Goal: Task Accomplishment & Management: Manage account settings

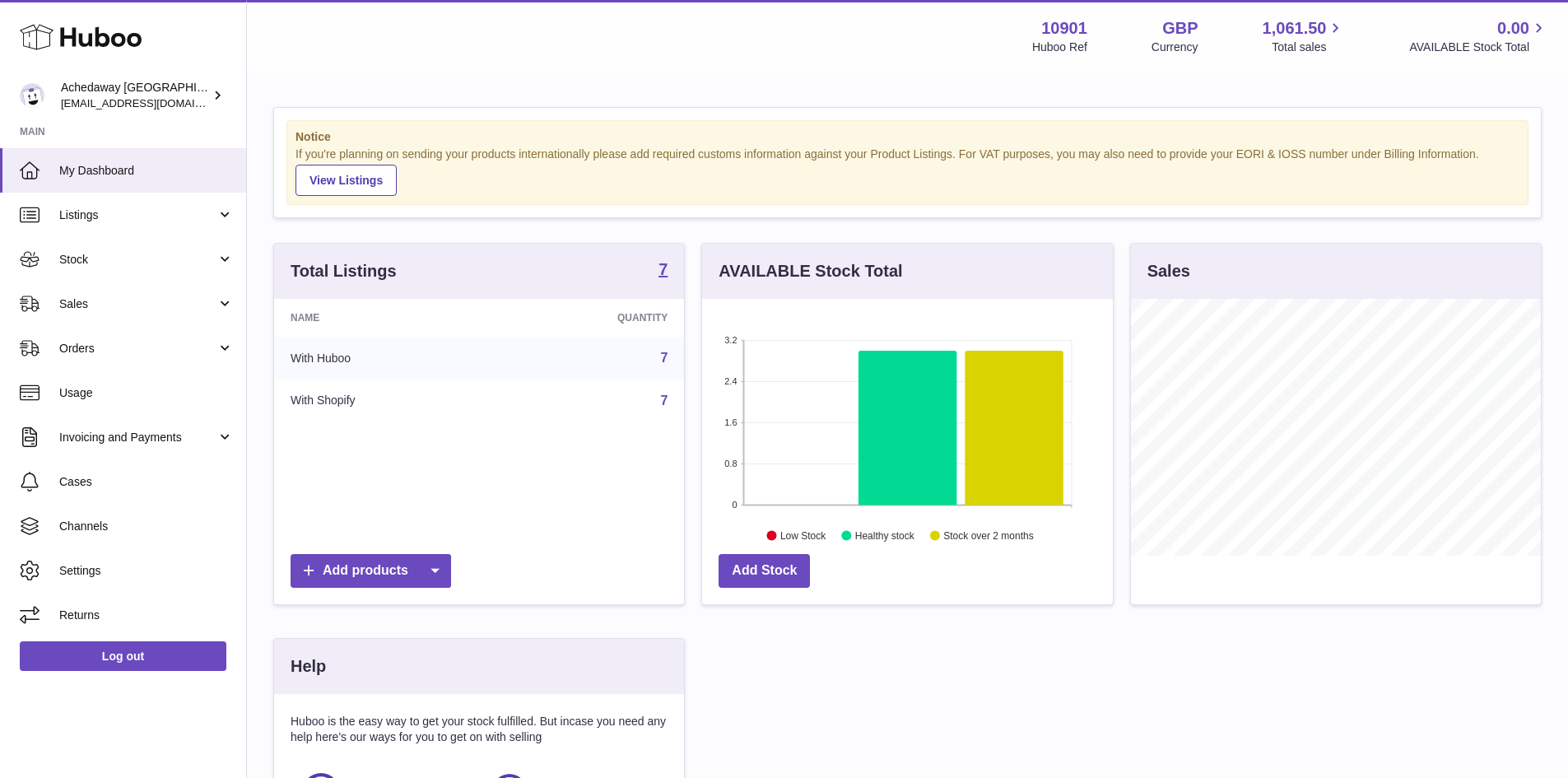
scroll to position [257, 415]
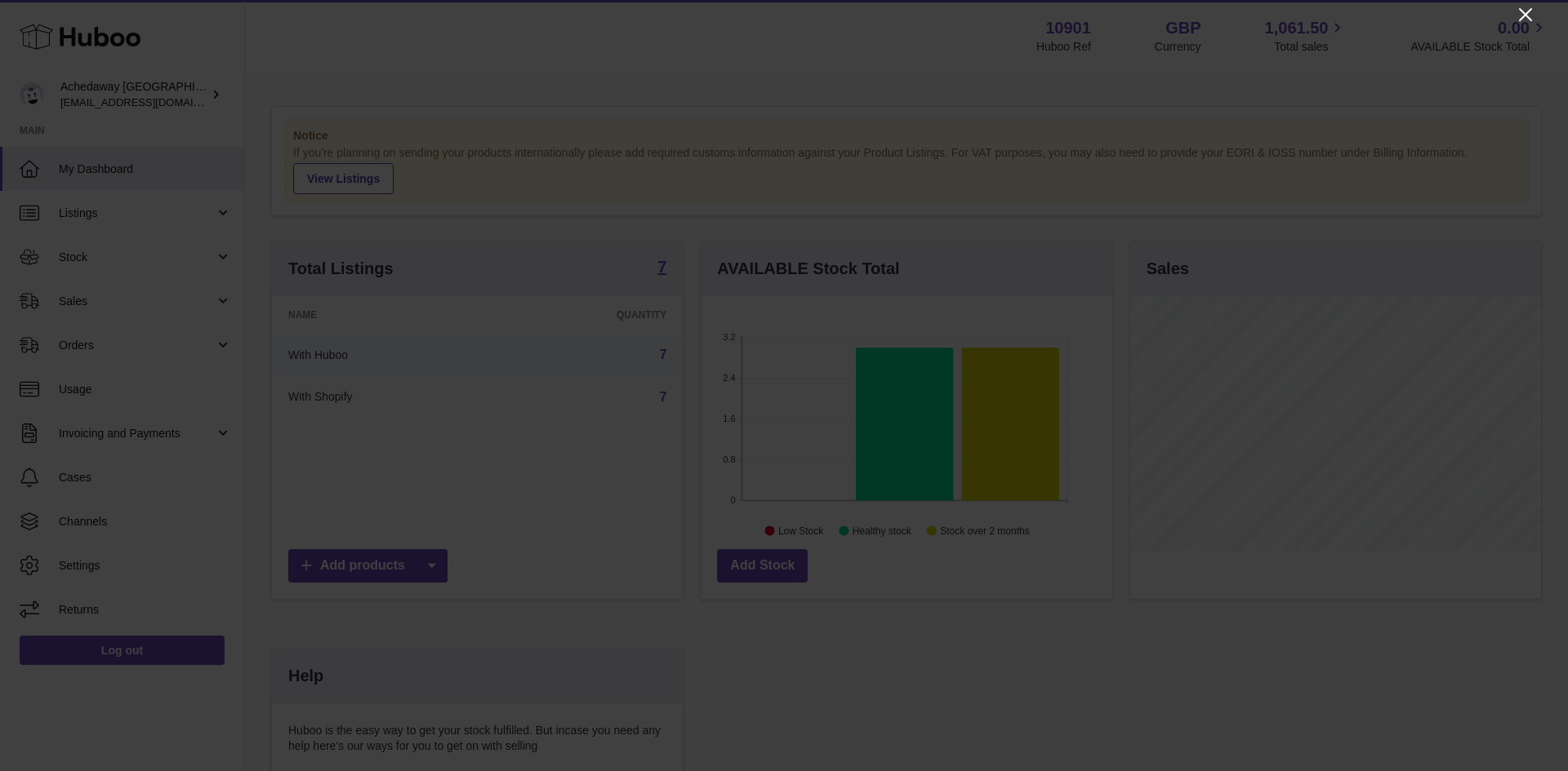
click at [1524, 10] on icon "Close" at bounding box center [1525, 15] width 20 height 19
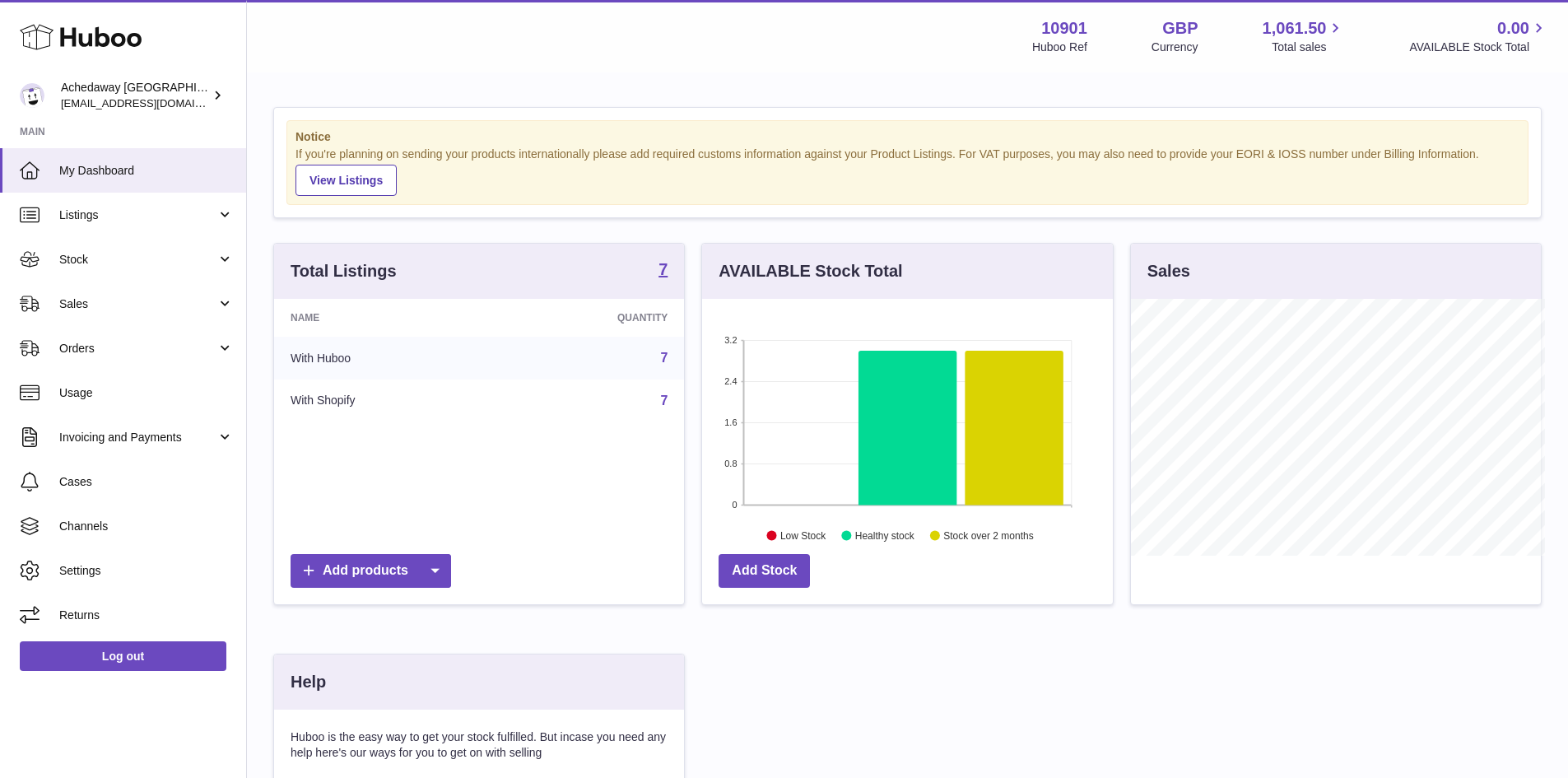
scroll to position [823464, 822898]
click at [164, 266] on span "Stock" at bounding box center [138, 260] width 157 height 16
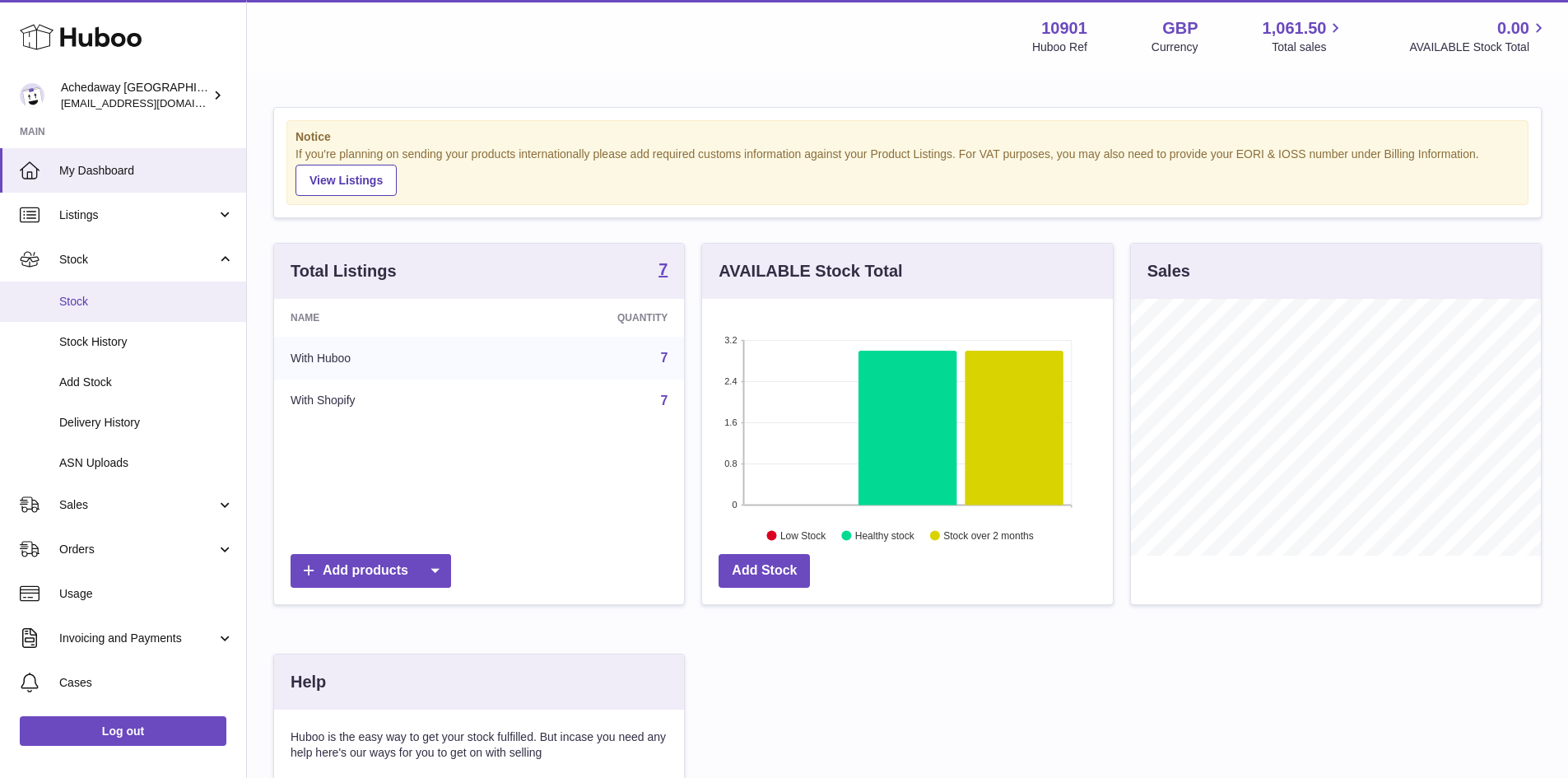
click at [156, 307] on span "Stock" at bounding box center [146, 302] width 175 height 16
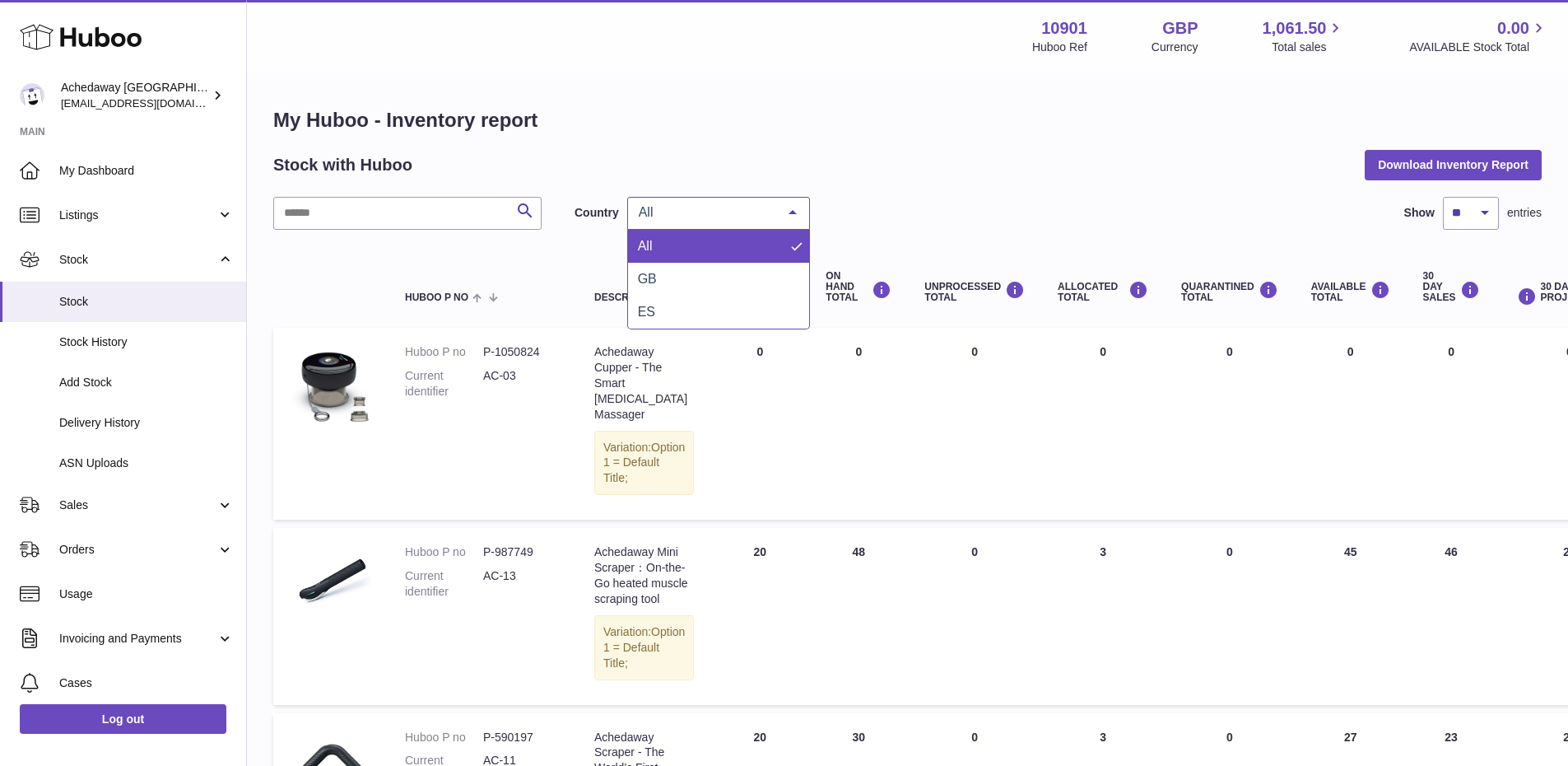
click at [678, 217] on span "All" at bounding box center [706, 212] width 142 height 17
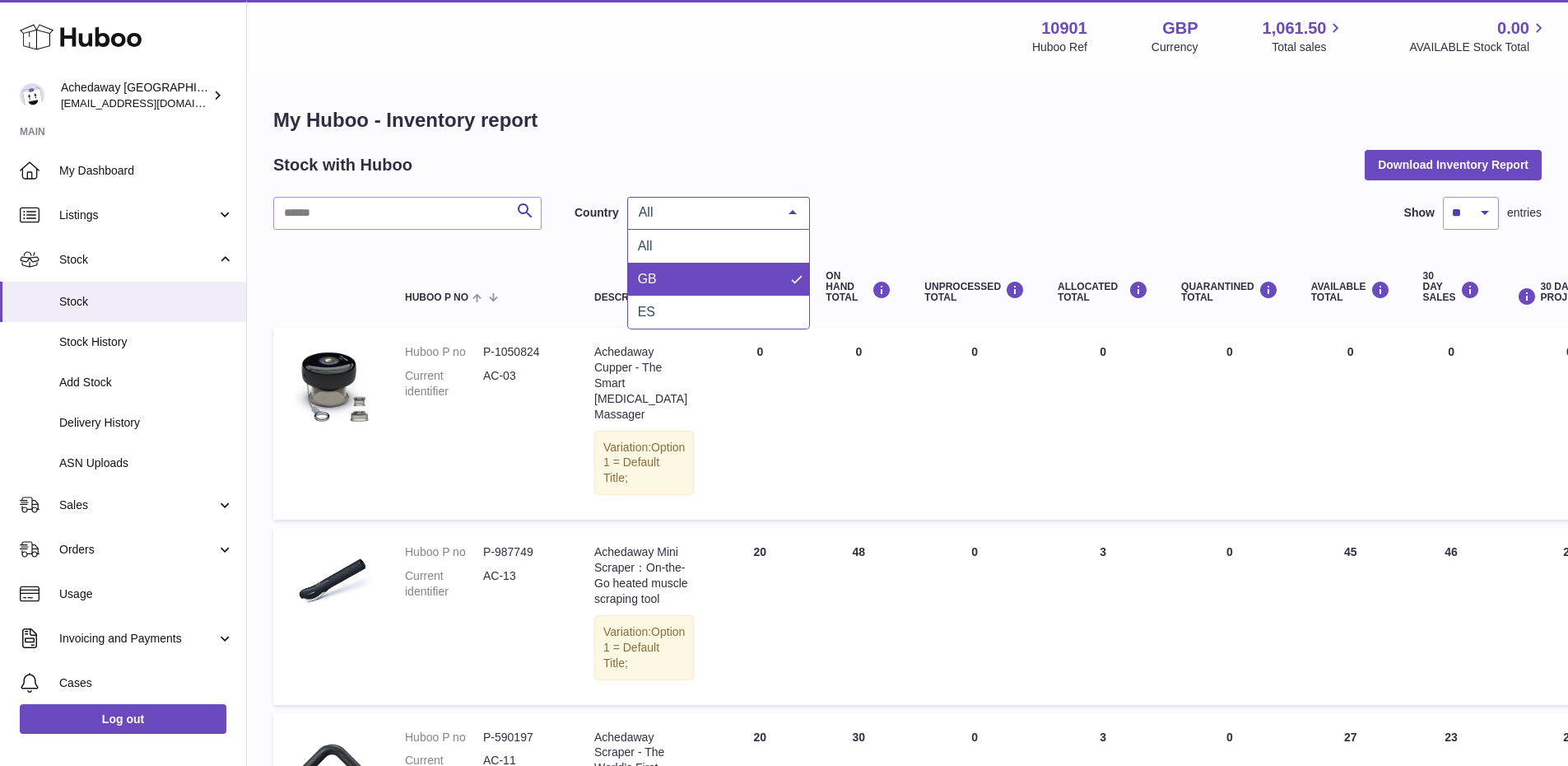
click at [664, 302] on span "ES" at bounding box center [719, 312] width 181 height 32
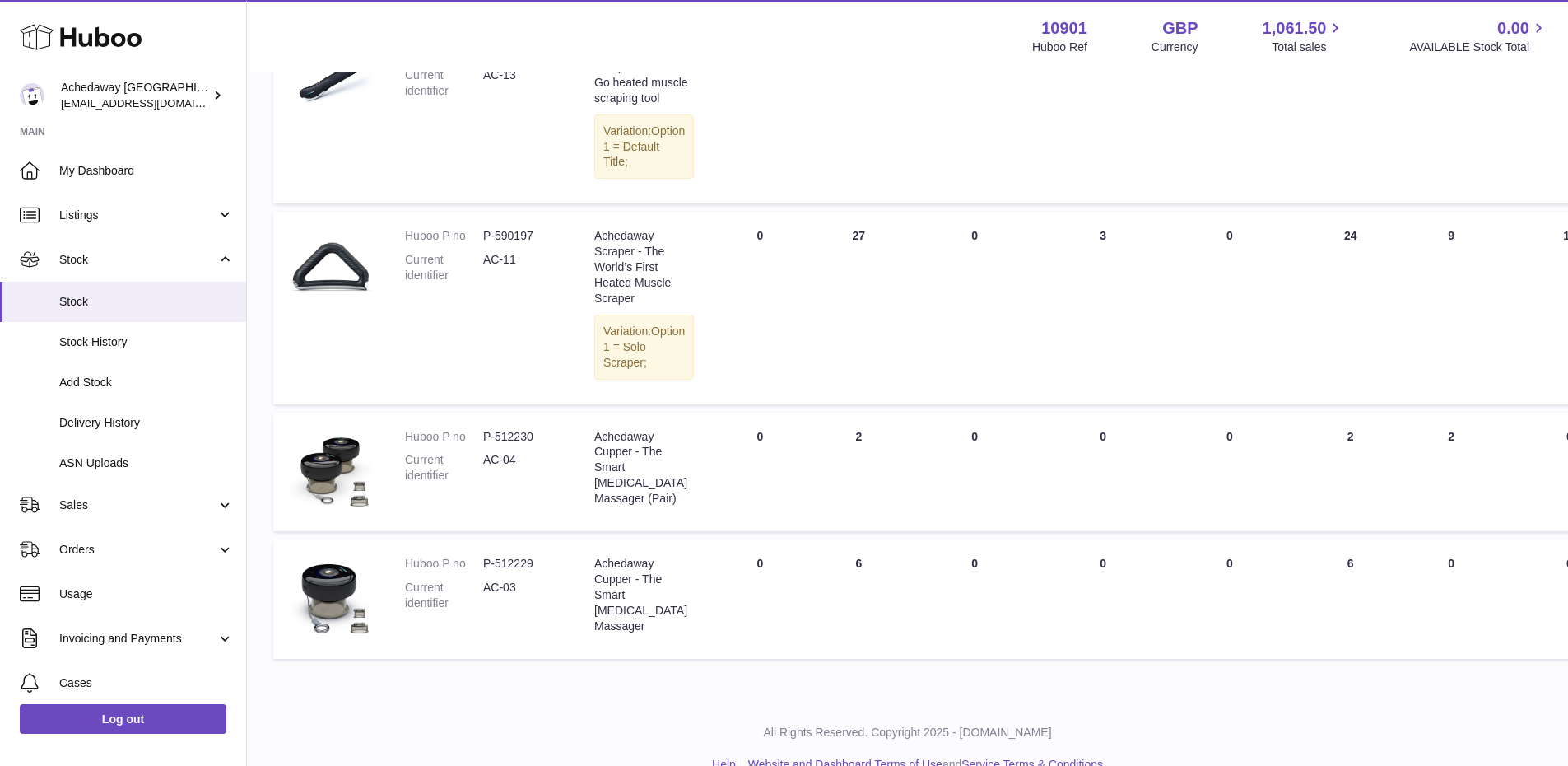
scroll to position [329, 0]
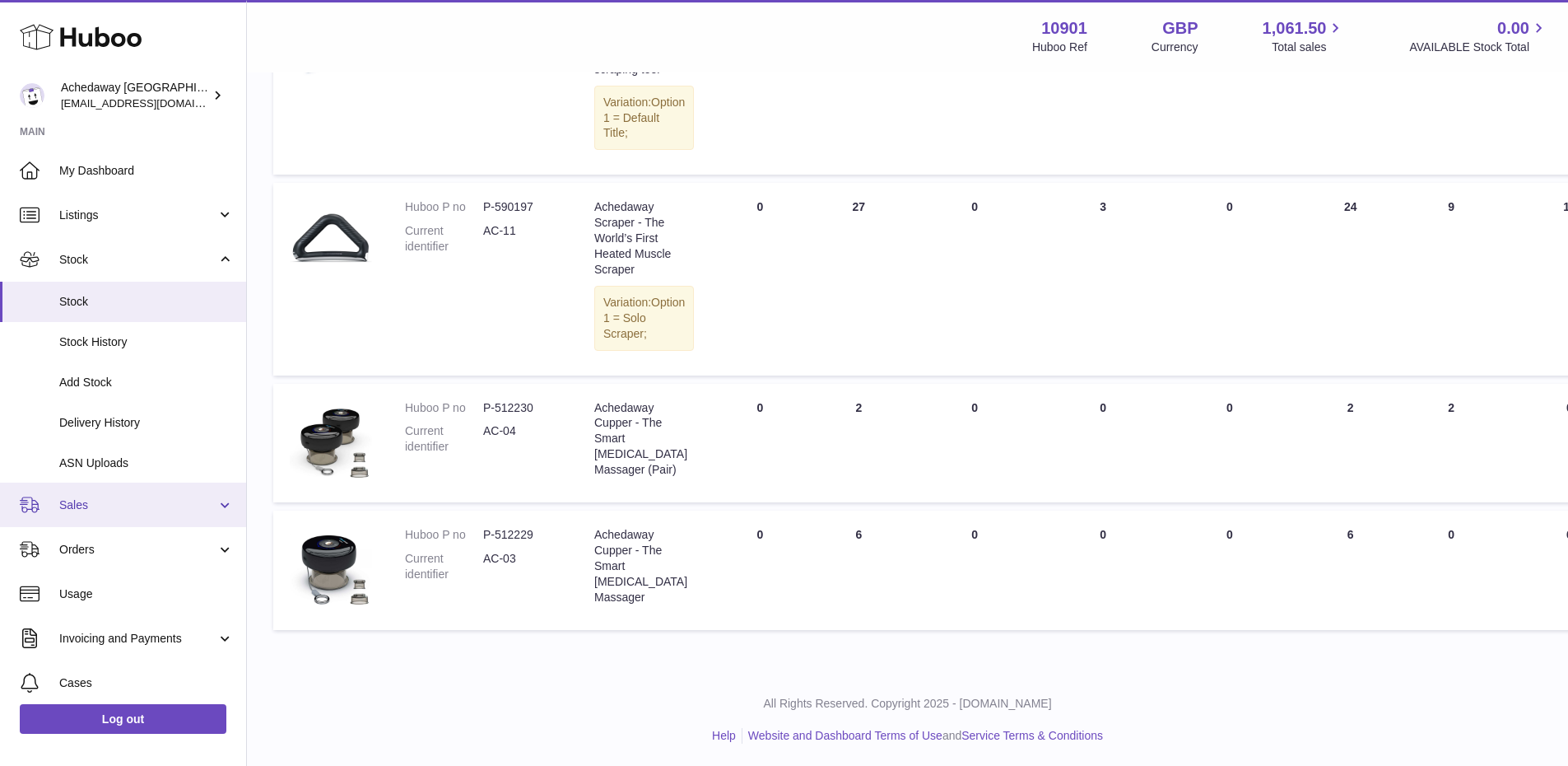
click at [129, 496] on link "Sales" at bounding box center [123, 504] width 246 height 44
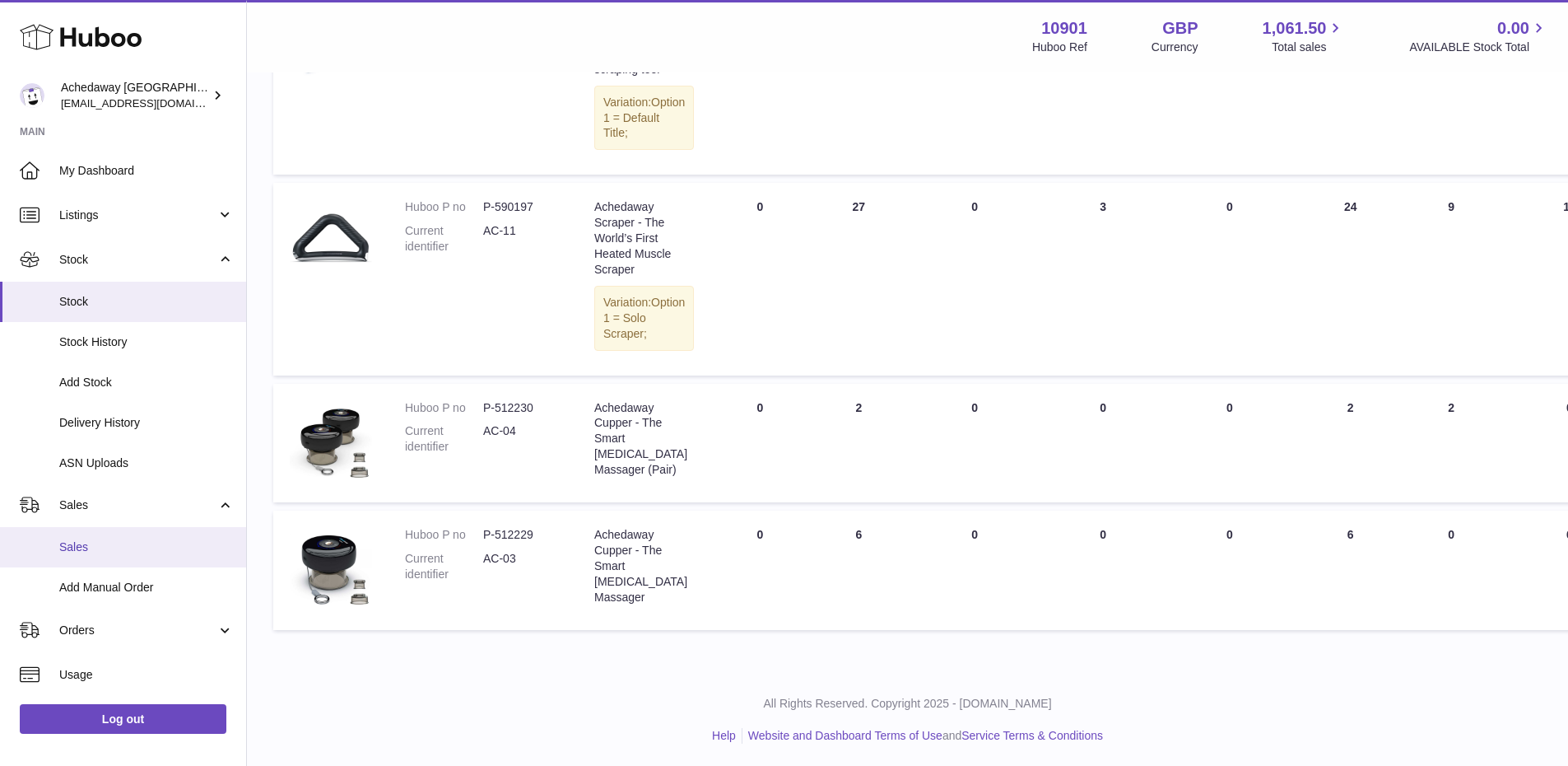
click at [121, 543] on span "Sales" at bounding box center [146, 548] width 175 height 16
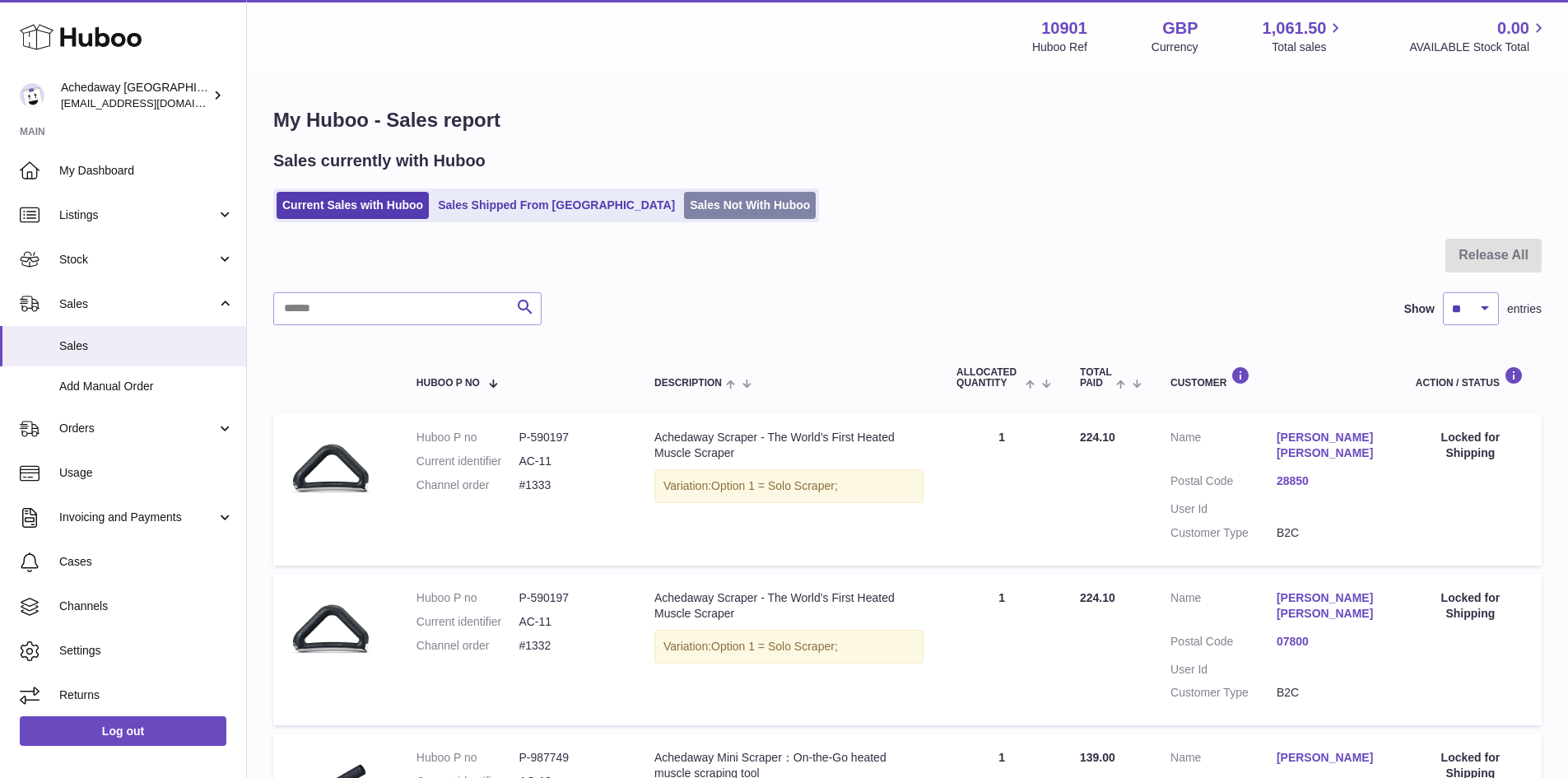
click at [684, 209] on link "Sales Not With Huboo" at bounding box center [750, 206] width 132 height 28
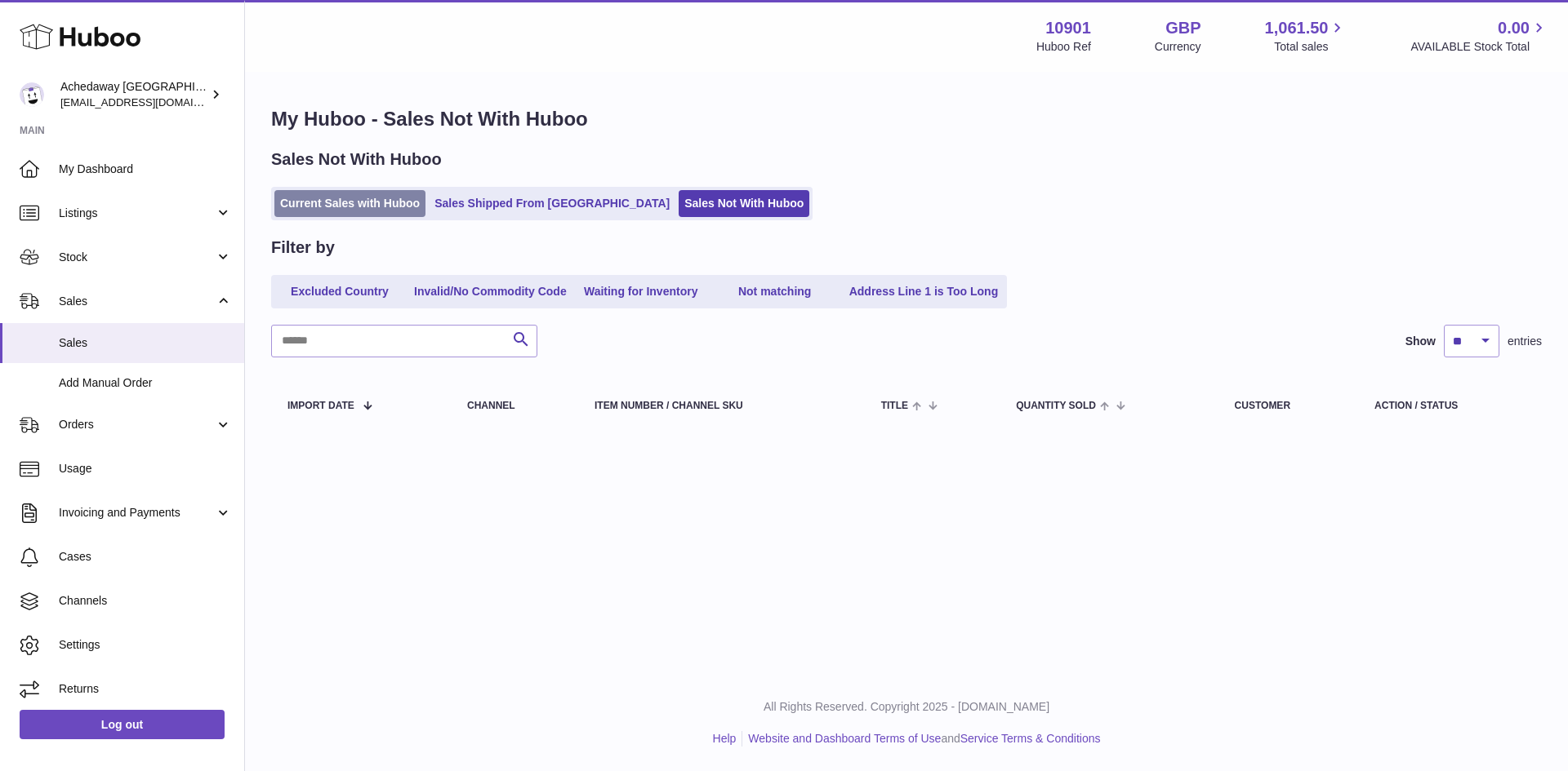
click at [343, 217] on link "Current Sales with Huboo" at bounding box center [349, 204] width 151 height 27
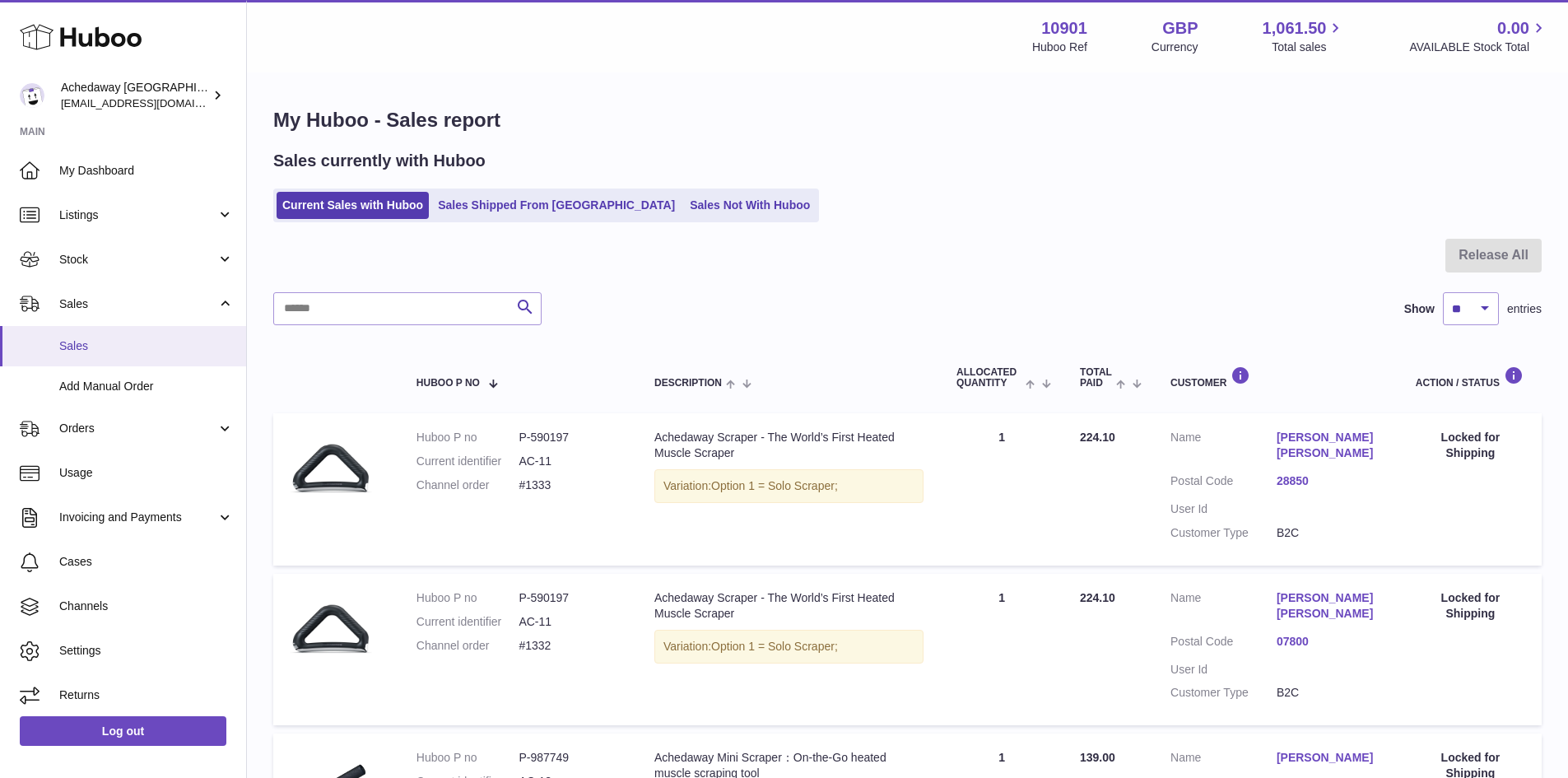
click at [120, 334] on link "Sales" at bounding box center [123, 346] width 246 height 40
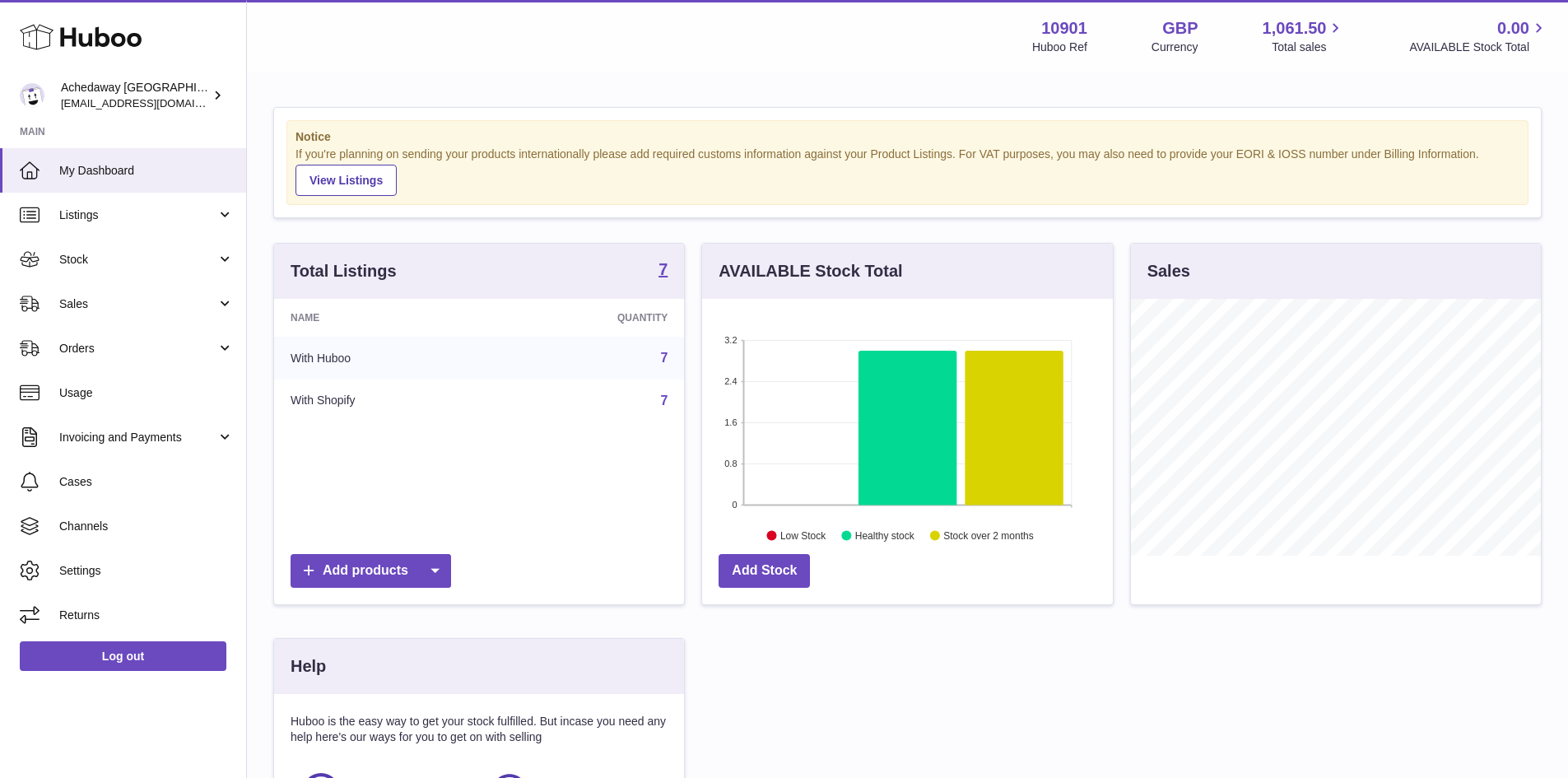
scroll to position [257, 411]
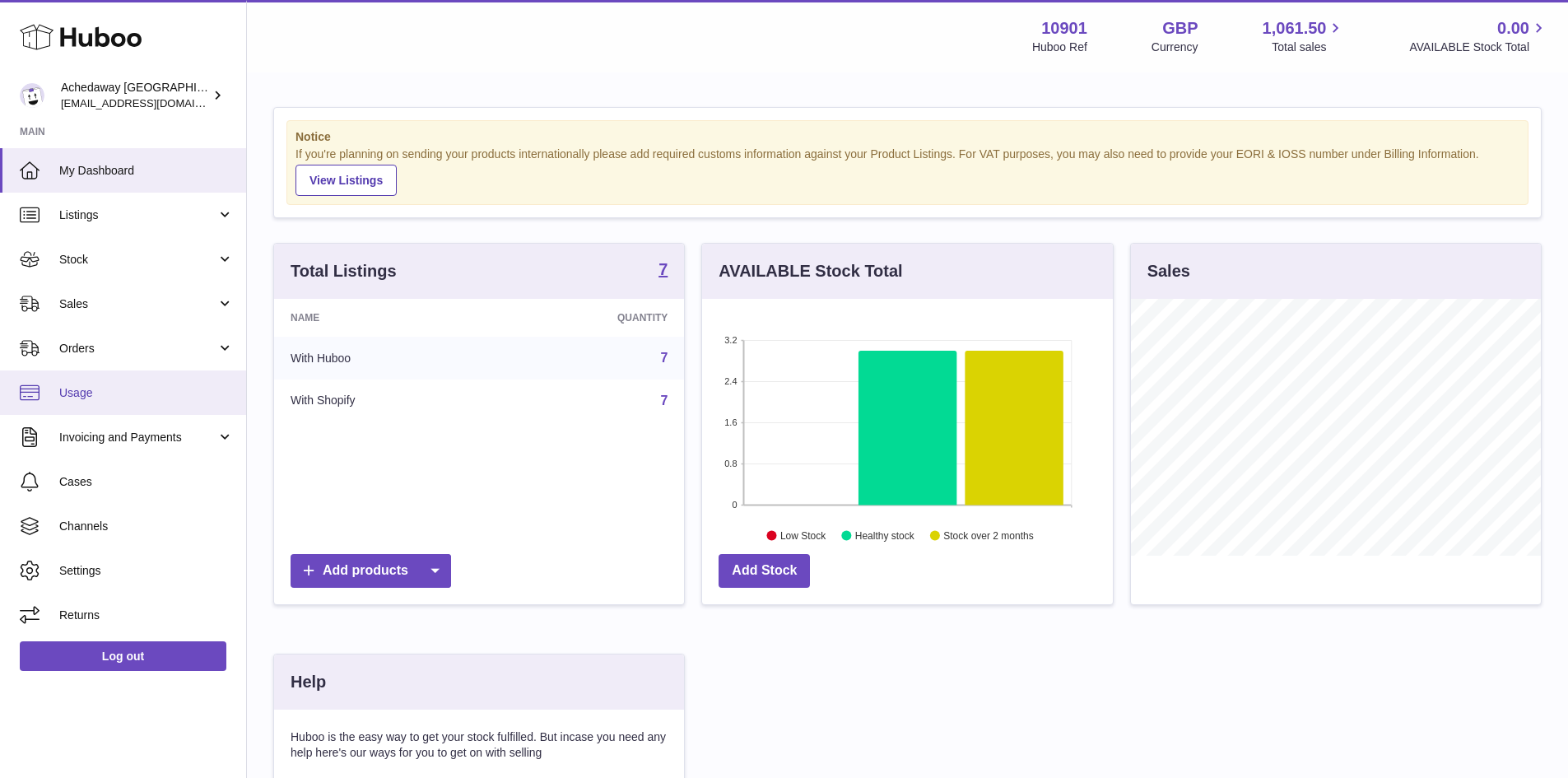
click at [125, 398] on span "Usage" at bounding box center [146, 393] width 175 height 16
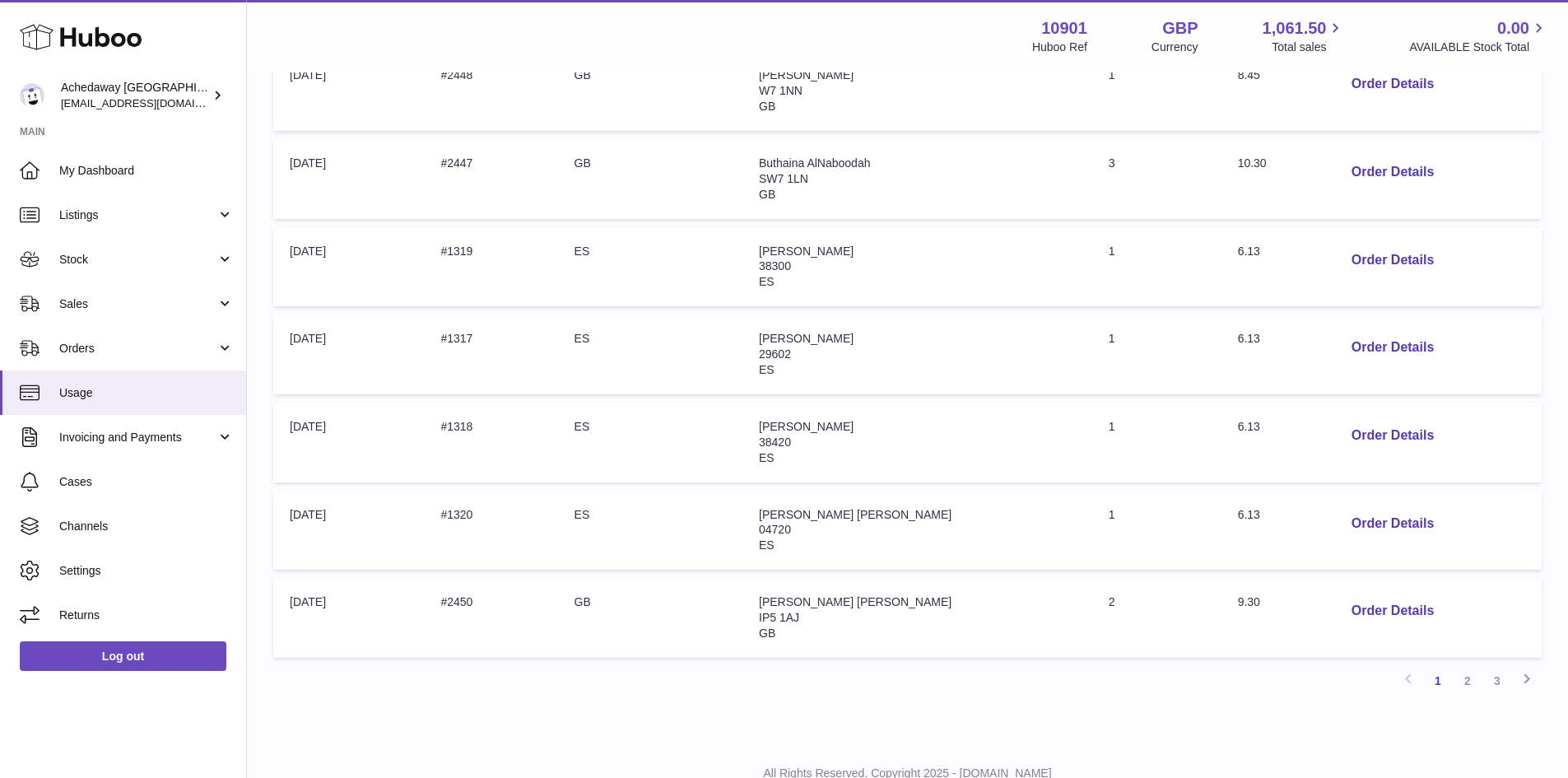
scroll to position [667, 0]
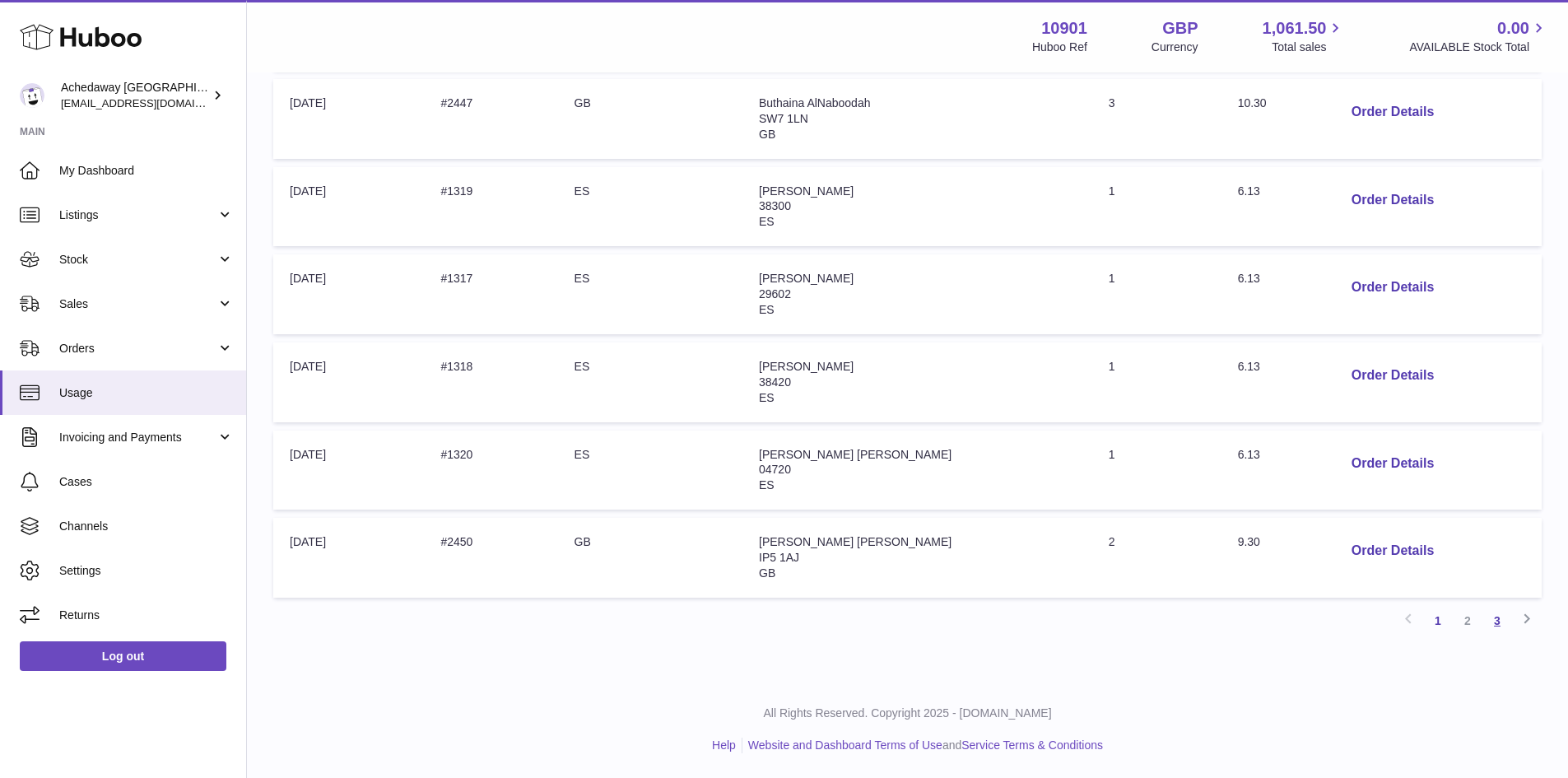
click at [1487, 620] on link "3" at bounding box center [1497, 621] width 29 height 30
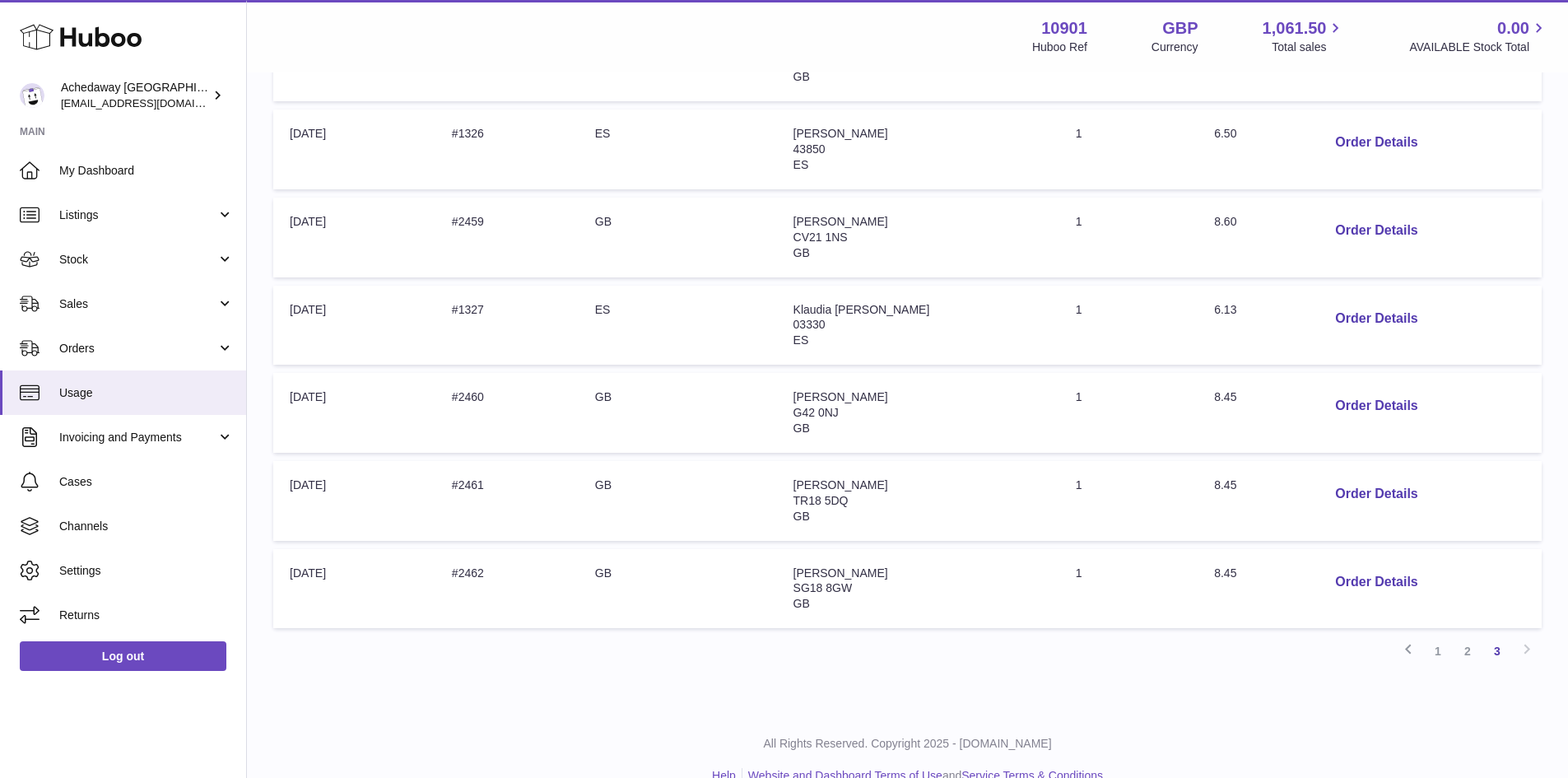
scroll to position [496, 0]
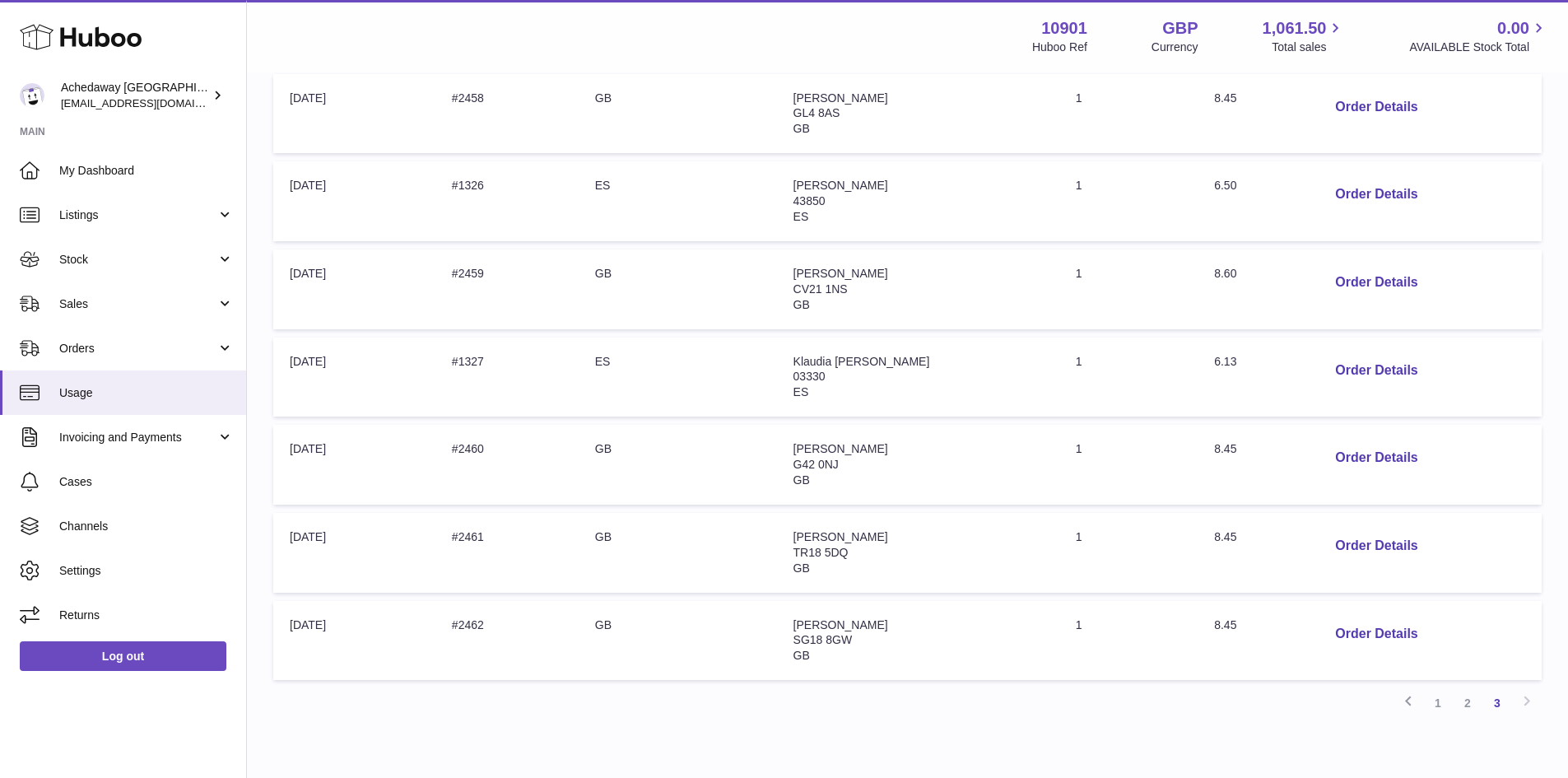
click at [1228, 353] on td "Total: 6.13" at bounding box center [1252, 377] width 108 height 80
copy span "6.13"
click at [102, 398] on span "Usage" at bounding box center [146, 393] width 175 height 16
click at [167, 170] on span "My Dashboard" at bounding box center [146, 171] width 175 height 16
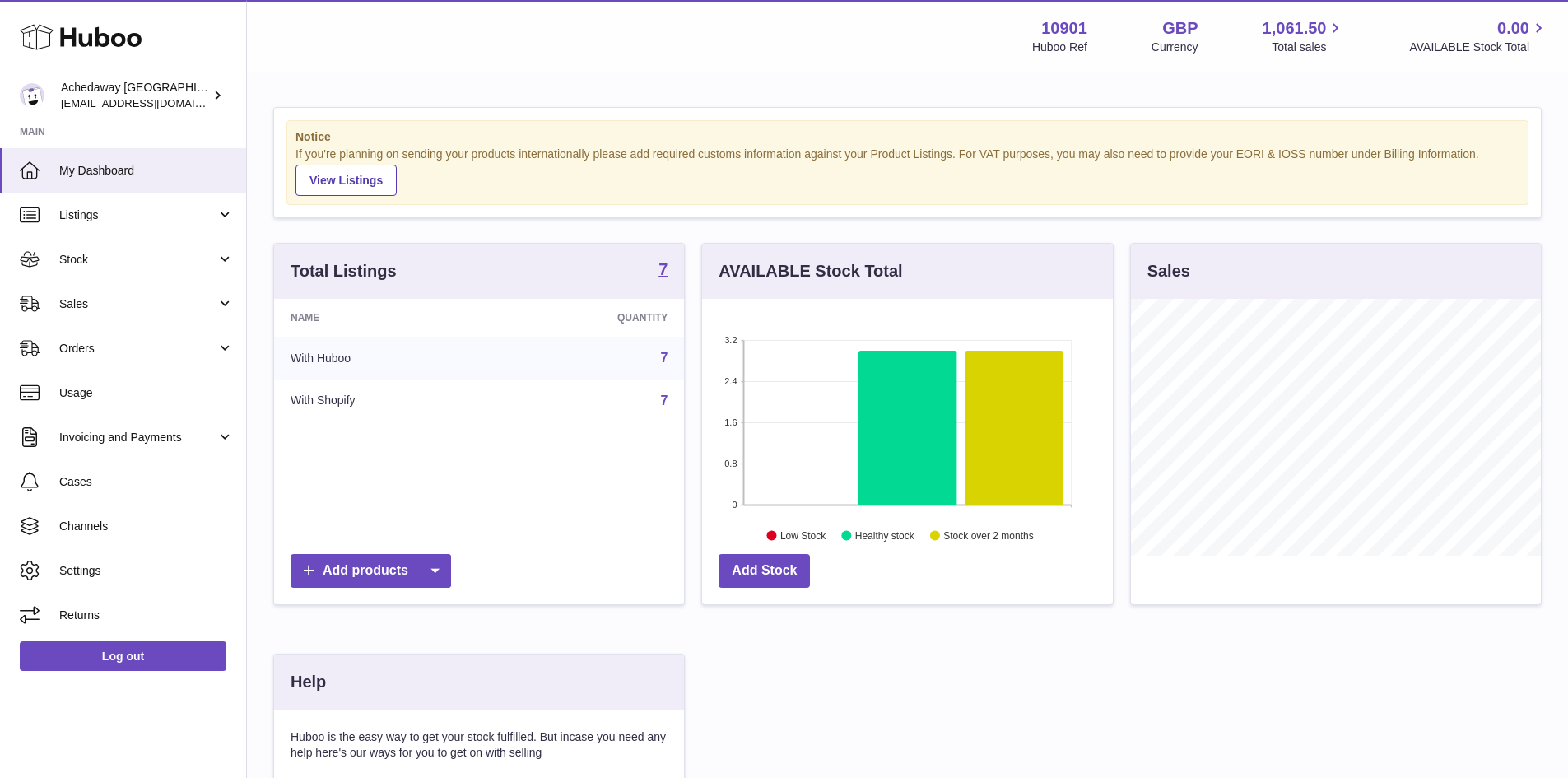
scroll to position [257, 411]
